Goal: Information Seeking & Learning: Learn about a topic

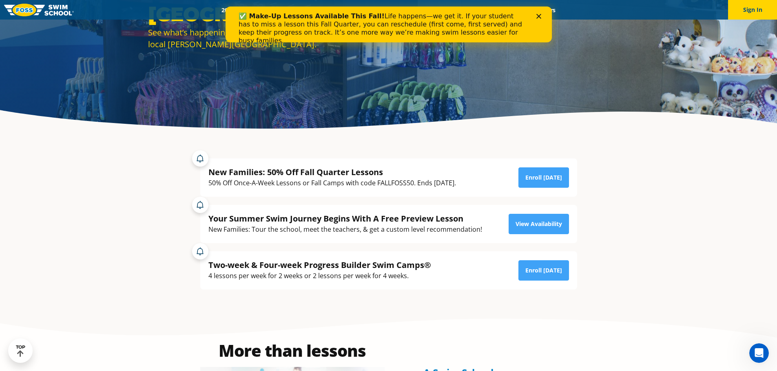
click at [540, 16] on icon "Close" at bounding box center [538, 16] width 5 height 5
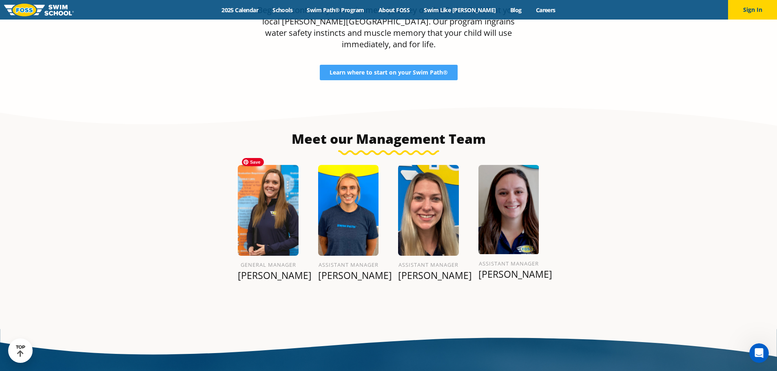
scroll to position [908, 0]
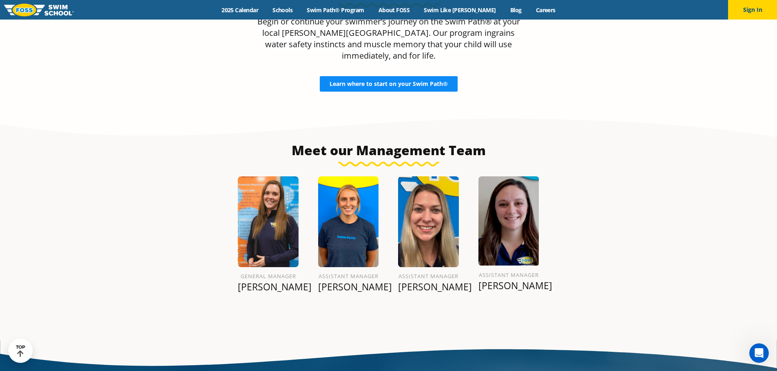
click at [348, 81] on span "Learn where to start on your Swim Path®" at bounding box center [388, 84] width 118 height 6
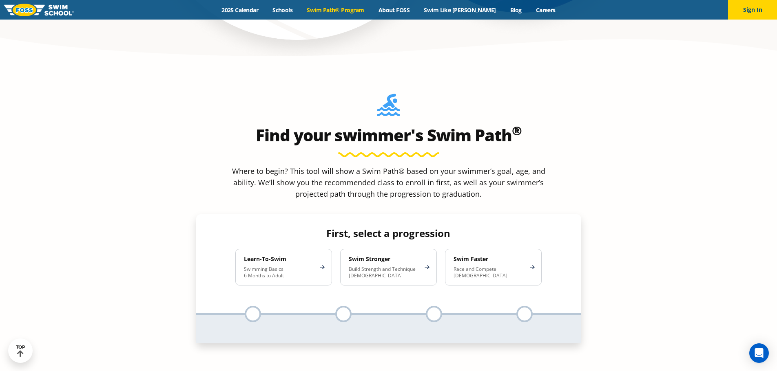
scroll to position [693, 0]
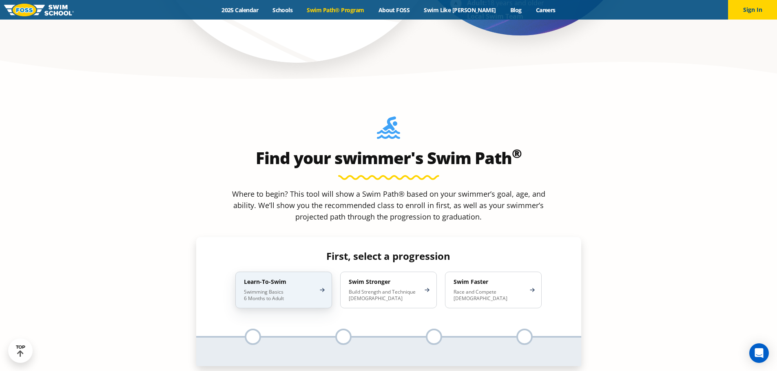
click at [263, 272] on div "Learn-To-Swim Swimming Basics 6 Months to Adult" at bounding box center [283, 290] width 97 height 37
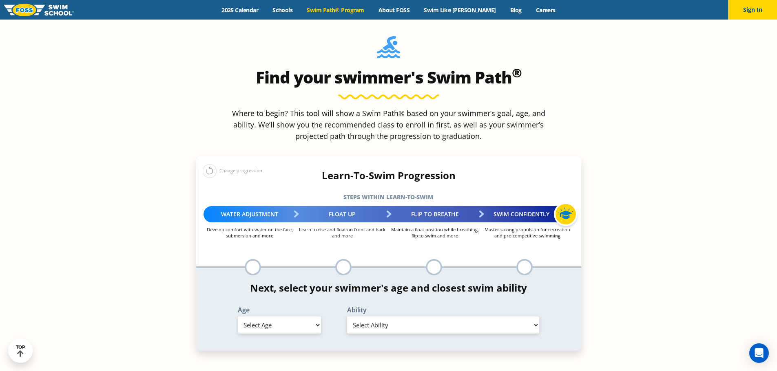
scroll to position [775, 0]
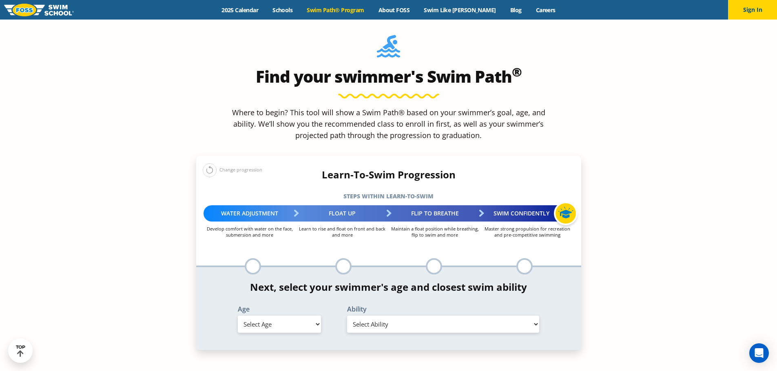
click at [285, 316] on select "Select Age 6 months - 1 year 1 year 2 years 3 years 4 years 5 years 6 years 7 y…" at bounding box center [279, 324] width 83 height 17
select select "2-years"
click at [238, 316] on select "Select Age 6 months - 1 year 1 year 2 years 3 years 4 years 5 years 6 years 7 y…" at bounding box center [279, 324] width 83 height 17
click at [390, 316] on select "Select Ability First in-water experience Comfortable with water poured over the…" at bounding box center [443, 324] width 192 height 17
select select "2-years-first-in-water-experience"
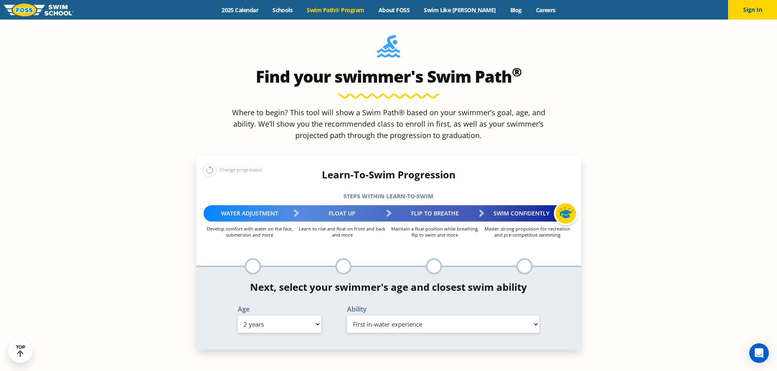
click at [347, 316] on select "Select Ability First in-water experience Comfortable with water poured over the…" at bounding box center [443, 324] width 192 height 17
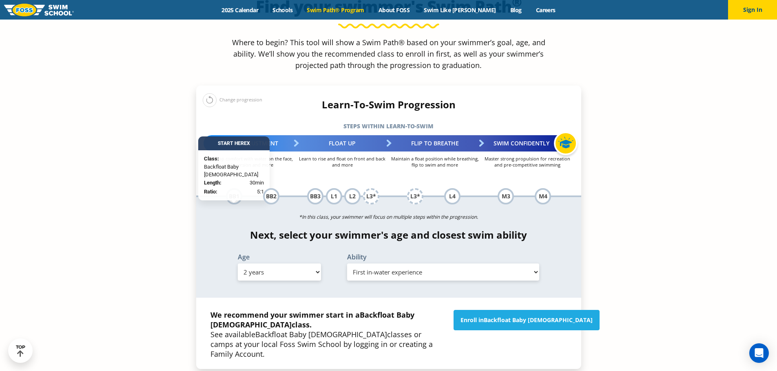
scroll to position [856, 0]
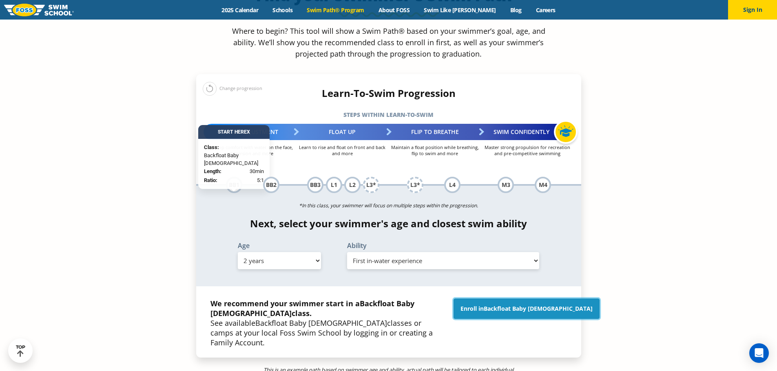
click at [518, 305] on span "Backfloat Baby 1" at bounding box center [538, 309] width 109 height 8
